Goal: Obtain resource: Download file/media

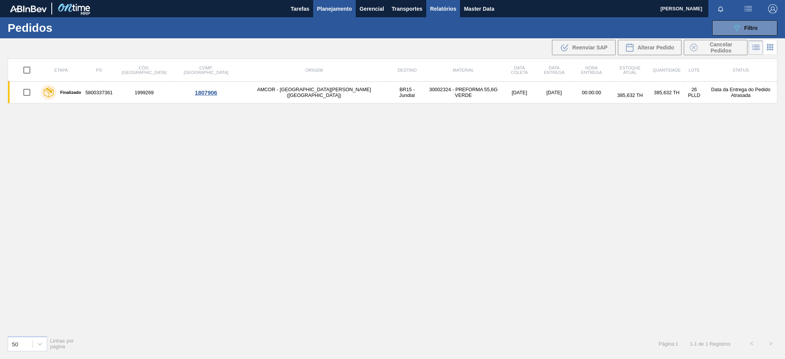
click at [432, 10] on span "Relatórios" at bounding box center [443, 8] width 26 height 9
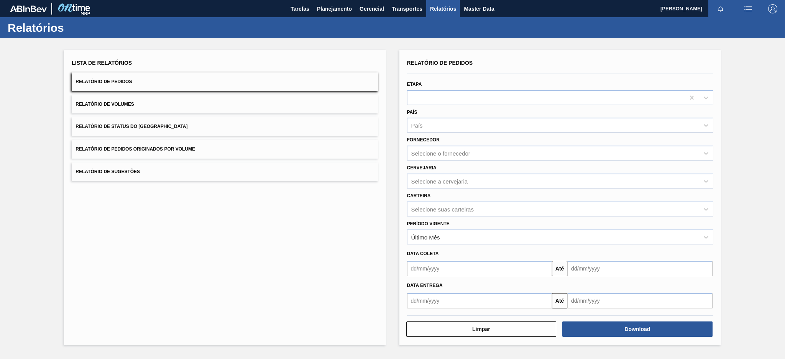
click at [225, 147] on button "Relatório de Pedidos Originados por Volume" at bounding box center [225, 149] width 306 height 19
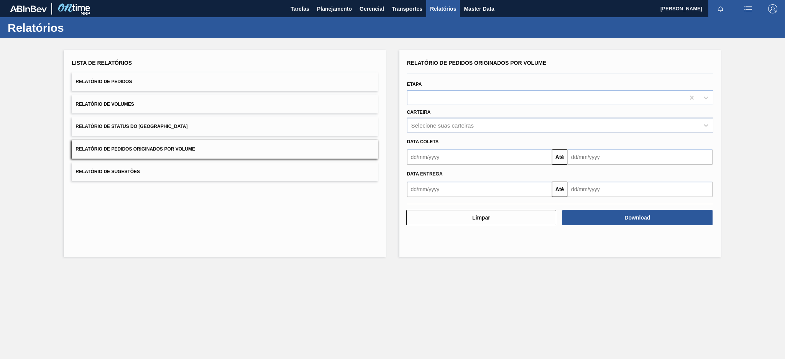
click at [469, 127] on div "Selecione suas carteiras" at bounding box center [442, 125] width 62 height 7
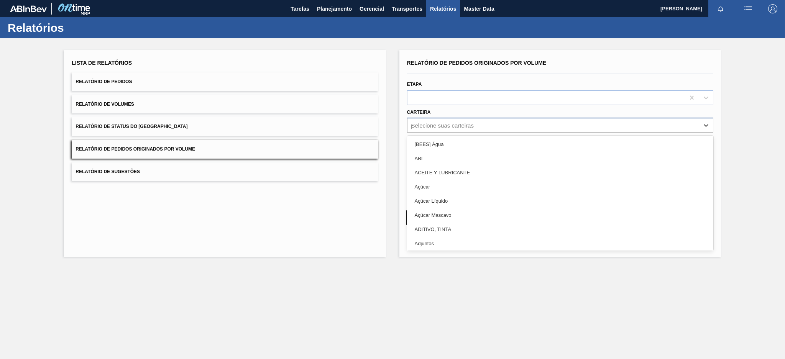
type input "pre"
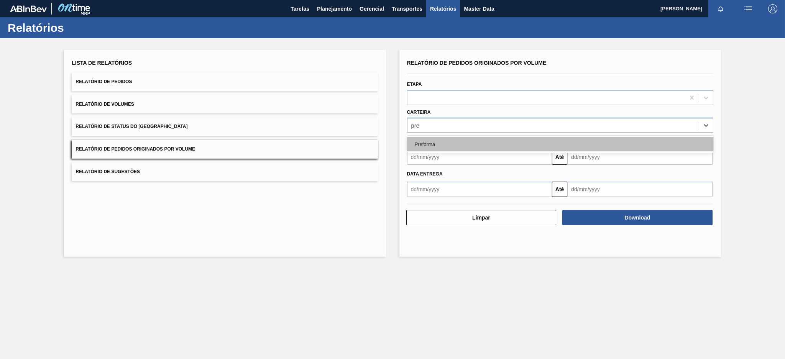
click at [456, 138] on div "Preforma" at bounding box center [560, 144] width 306 height 14
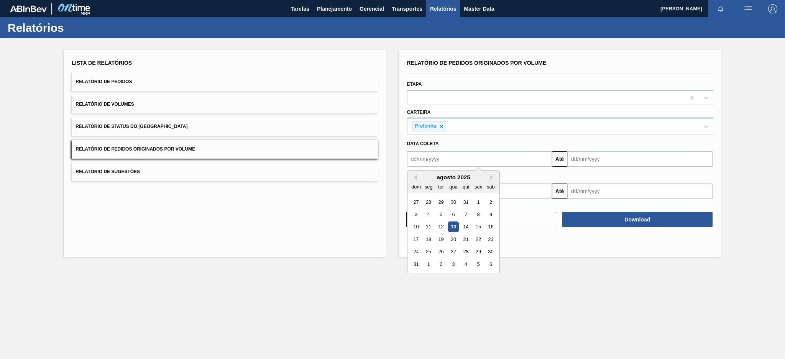
click at [445, 163] on input "text" at bounding box center [479, 158] width 145 height 15
click at [413, 175] on button "Previous Month" at bounding box center [413, 177] width 5 height 5
click at [412, 213] on div "6" at bounding box center [416, 214] width 10 height 10
type input "[DATE]"
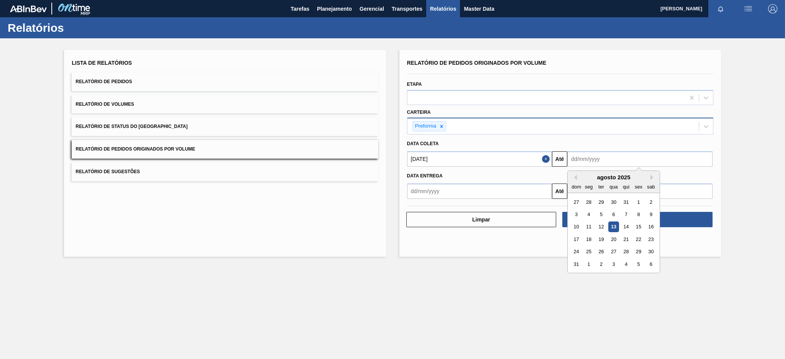
click at [599, 157] on input "text" at bounding box center [639, 158] width 145 height 15
click at [615, 227] on div "13" at bounding box center [613, 227] width 10 height 10
type input "[DATE]"
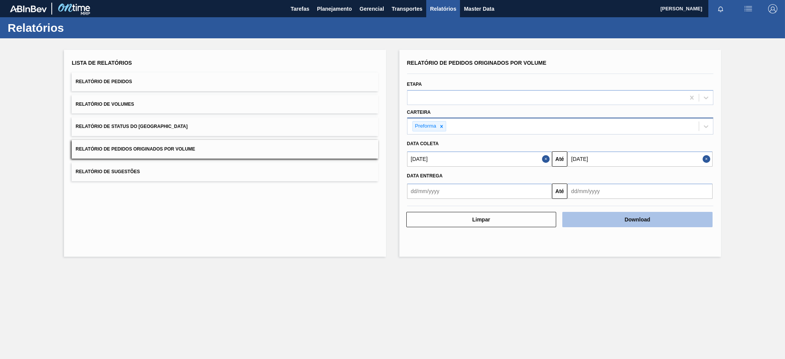
click at [615, 219] on button "Download" at bounding box center [637, 219] width 150 height 15
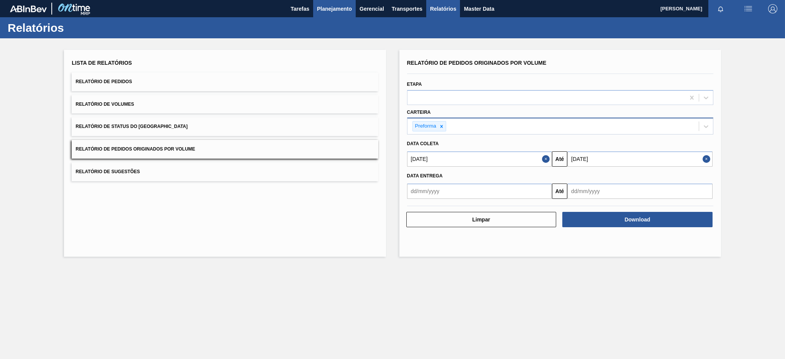
click at [337, 11] on span "Planejamento" at bounding box center [334, 8] width 35 height 9
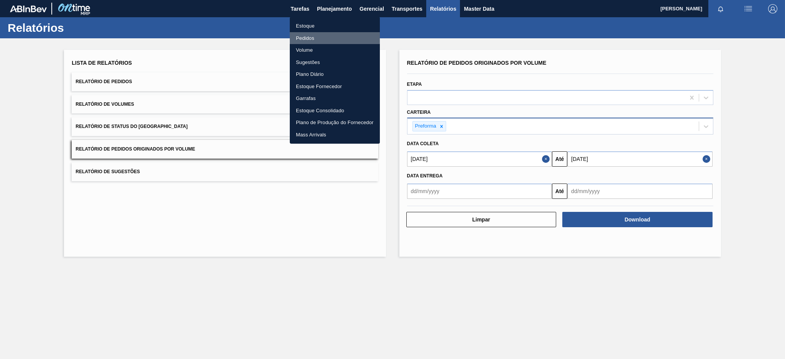
click at [308, 36] on li "Pedidos" at bounding box center [335, 38] width 90 height 12
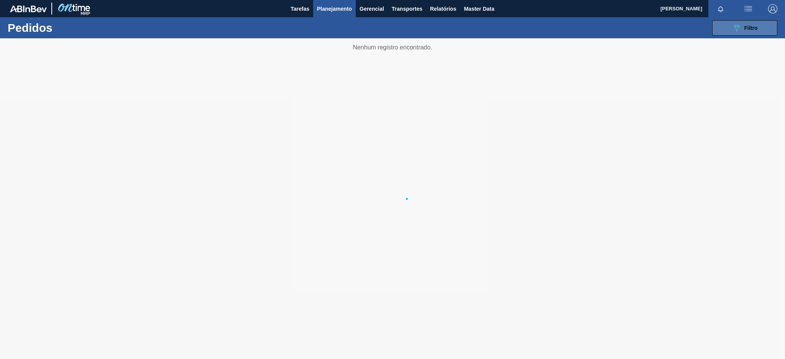
click at [719, 27] on button "089F7B8B-B2A5-4AFE-B5C0-19BA573D28AC Filtro" at bounding box center [744, 27] width 65 height 15
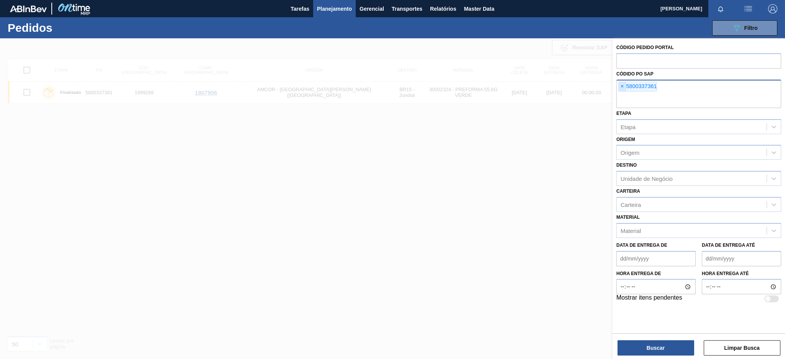
click at [623, 87] on span "×" at bounding box center [621, 86] width 7 height 9
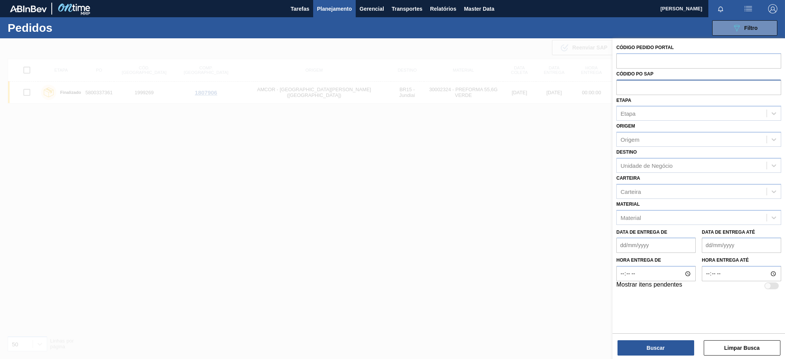
paste input "text"
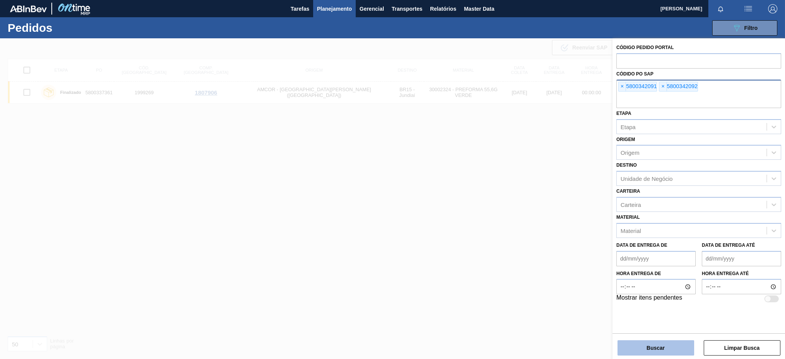
click at [652, 347] on button "Buscar" at bounding box center [655, 347] width 77 height 15
